Goal: Check status: Check status

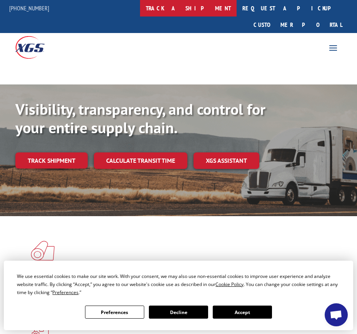
click at [204, 6] on link "track a shipment" at bounding box center [188, 8] width 96 height 17
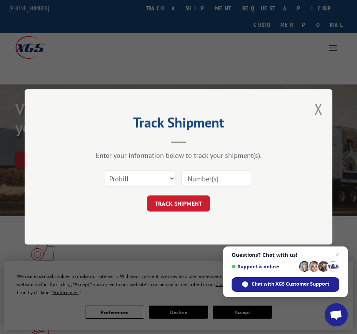
click at [212, 178] on input at bounding box center [216, 179] width 71 height 16
type input "17402613"
click at [192, 201] on button "TRACK SHIPMENT" at bounding box center [178, 204] width 63 height 16
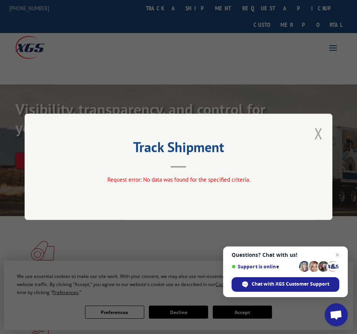
click at [317, 135] on button "Close modal" at bounding box center [318, 133] width 8 height 20
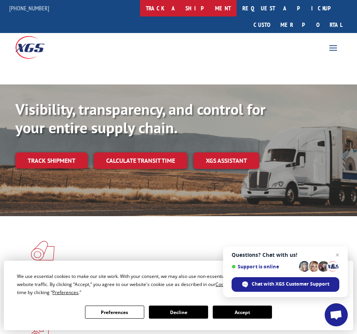
click at [208, 11] on link "track a shipment" at bounding box center [188, 8] width 96 height 17
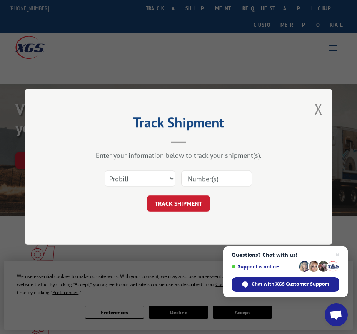
click at [120, 188] on div "Select category... Probill BOL PO" at bounding box center [178, 178] width 231 height 25
click at [122, 185] on select "Select category... Probill BOL PO" at bounding box center [140, 179] width 71 height 16
click at [105, 171] on select "Select category... Probill BOL PO" at bounding box center [140, 179] width 71 height 16
click at [124, 181] on select "Select category... Probill BOL PO" at bounding box center [140, 179] width 71 height 16
select select "bol"
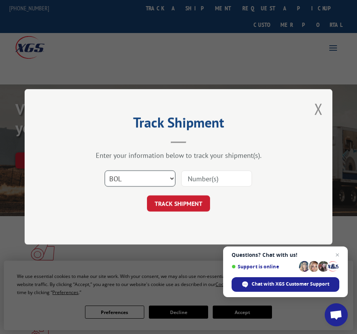
click at [105, 171] on select "Select category... Probill BOL PO" at bounding box center [140, 179] width 71 height 16
click at [211, 180] on input at bounding box center [216, 179] width 71 height 16
click at [218, 181] on input "17402613" at bounding box center [216, 179] width 71 height 16
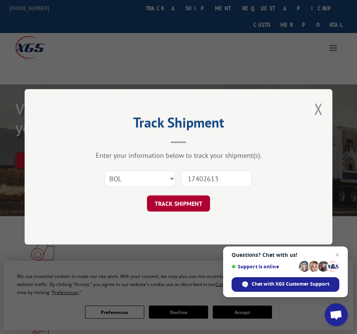
type input "17402613"
click at [188, 196] on button "TRACK SHIPMENT" at bounding box center [178, 204] width 63 height 16
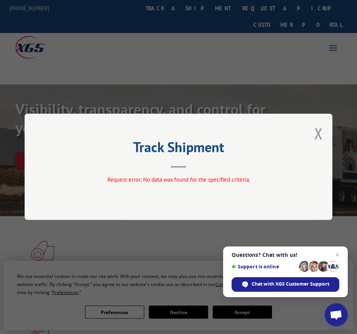
click at [324, 136] on div "Track Shipment Request error: No data was found for the specified criteria." at bounding box center [179, 167] width 308 height 106
click at [319, 136] on button "Close modal" at bounding box center [318, 133] width 8 height 20
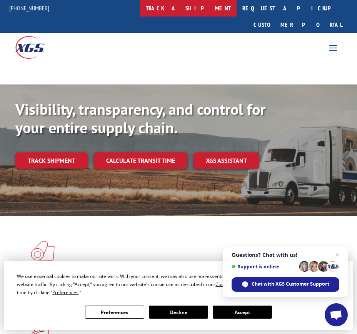
click at [218, 10] on link "track a shipment" at bounding box center [188, 8] width 96 height 17
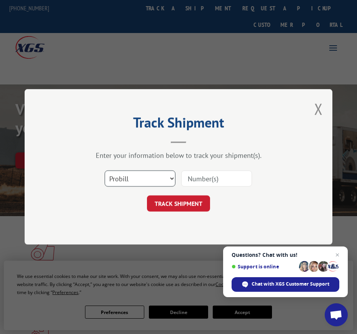
click at [144, 173] on select "Select category... Probill BOL PO" at bounding box center [140, 179] width 71 height 16
select select "bol"
click at [105, 171] on select "Select category... Probill BOL PO" at bounding box center [140, 179] width 71 height 16
click at [185, 181] on input at bounding box center [216, 179] width 71 height 16
paste input "17402613"
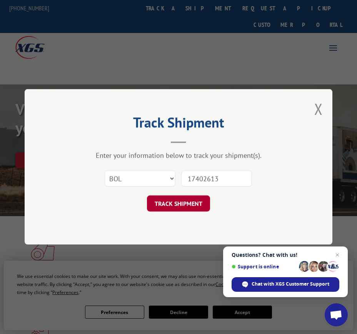
type input "17402613"
click at [186, 204] on button "TRACK SHIPMENT" at bounding box center [178, 204] width 63 height 16
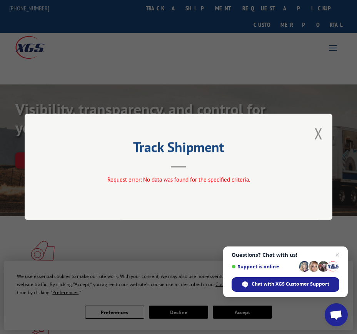
click at [230, 169] on div "Track Shipment Request error: No data was found for the specified criteria." at bounding box center [179, 167] width 308 height 106
click at [323, 138] on div "Track Shipment Request error: No data was found for the specified criteria." at bounding box center [179, 167] width 308 height 106
click at [320, 135] on button "Close modal" at bounding box center [318, 133] width 8 height 20
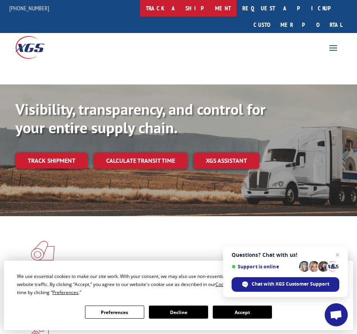
click at [211, 11] on link "track a shipment" at bounding box center [188, 8] width 96 height 17
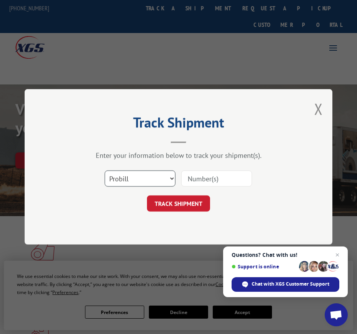
click at [147, 181] on select "Select category... Probill BOL PO" at bounding box center [140, 179] width 71 height 16
select select "po"
click at [105, 171] on select "Select category... Probill BOL PO" at bounding box center [140, 179] width 71 height 16
click at [190, 182] on input at bounding box center [216, 179] width 71 height 16
paste input "[PERSON_NAME]-92225"
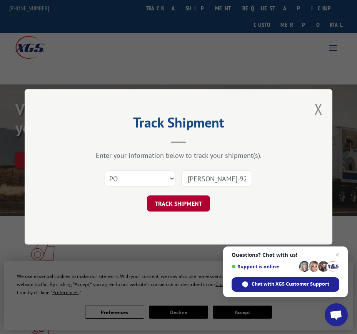
type input "[PERSON_NAME]-92225"
click at [187, 201] on button "TRACK SHIPMENT" at bounding box center [178, 204] width 63 height 16
